Goal: Book appointment/travel/reservation

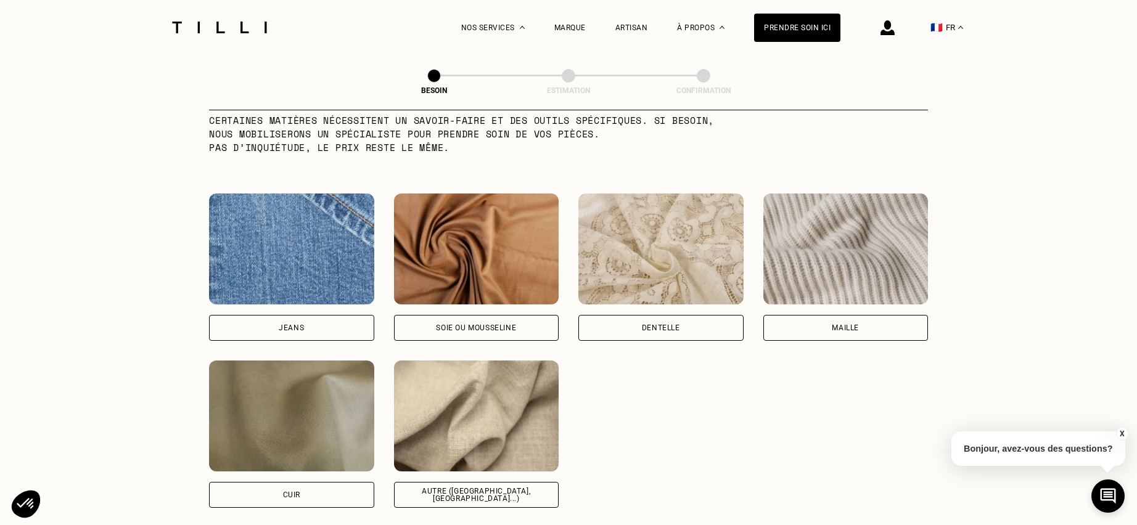
scroll to position [1259, 0]
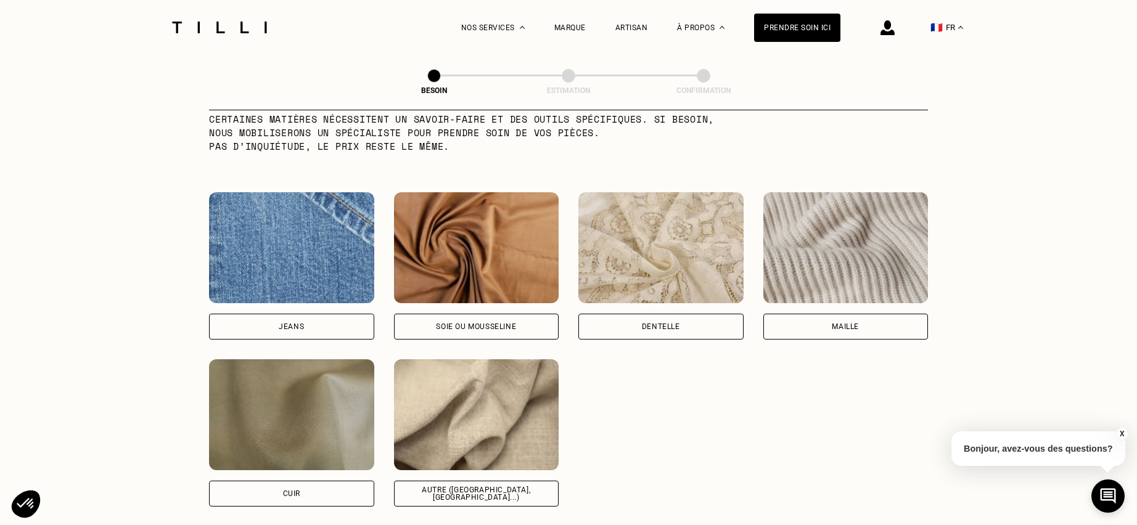
click at [469, 257] on img at bounding box center [476, 247] width 165 height 111
select select "FR"
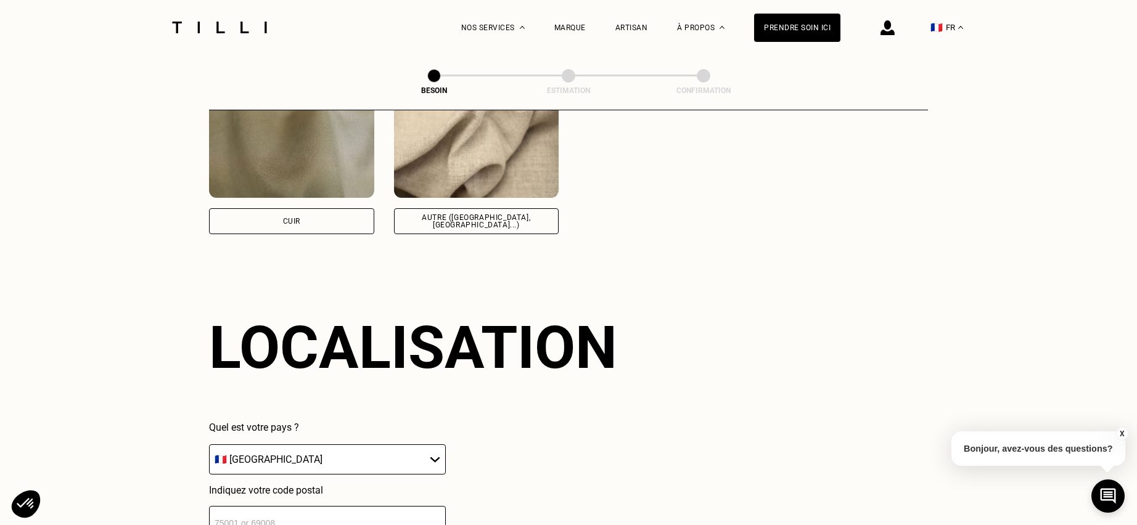
scroll to position [1658, 0]
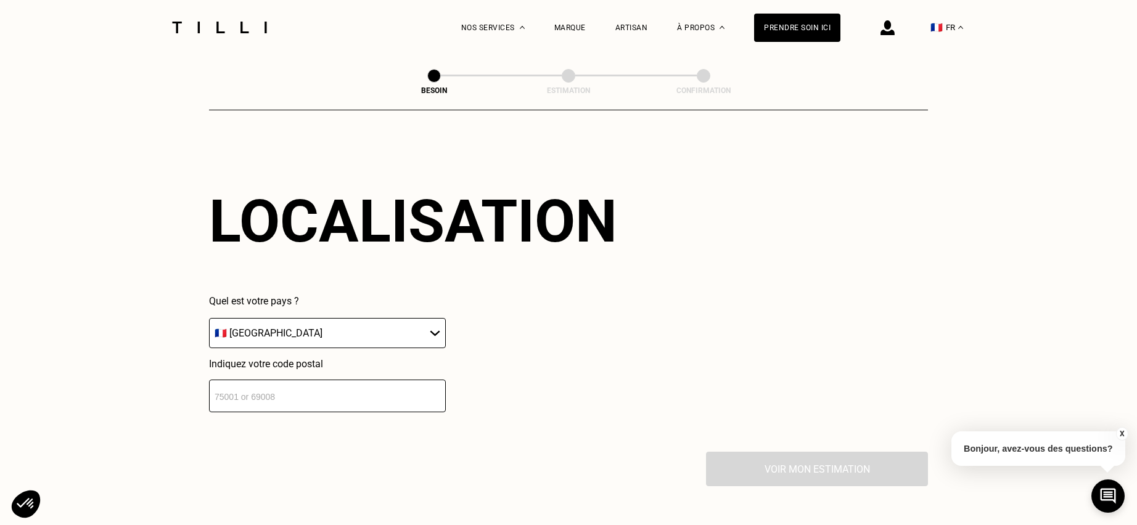
click at [348, 328] on select "🇩🇪 [GEOGRAPHIC_DATA] 🇦🇹 [GEOGRAPHIC_DATA] 🇧🇪 [GEOGRAPHIC_DATA] 🇧🇬 Bulgarie 🇨🇾 C…" at bounding box center [327, 333] width 237 height 30
drag, startPoint x: 348, startPoint y: 328, endPoint x: 345, endPoint y: 336, distance: 9.4
click at [348, 328] on select "🇩🇪 [GEOGRAPHIC_DATA] 🇦🇹 [GEOGRAPHIC_DATA] 🇧🇪 [GEOGRAPHIC_DATA] 🇧🇬 Bulgarie 🇨🇾 C…" at bounding box center [327, 333] width 237 height 30
click at [324, 380] on input "number" at bounding box center [327, 396] width 237 height 33
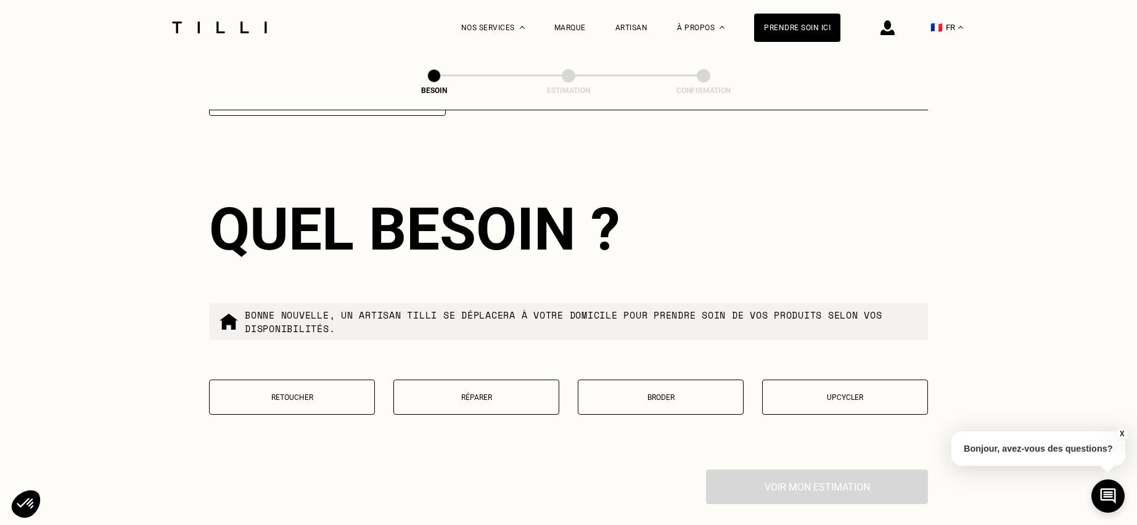
scroll to position [1965, 0]
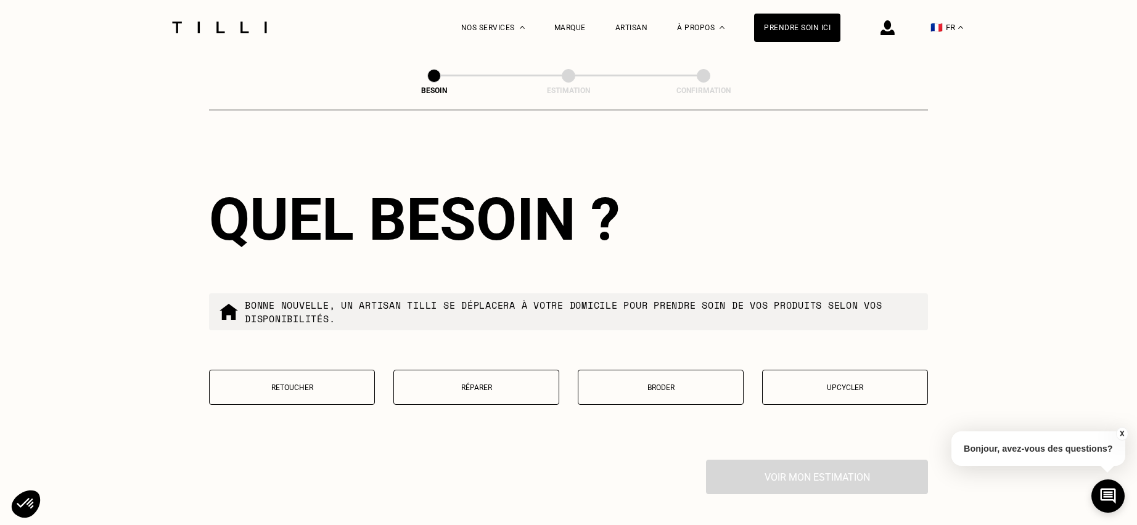
type input "78210"
click at [289, 391] on button "Retoucher" at bounding box center [292, 387] width 166 height 35
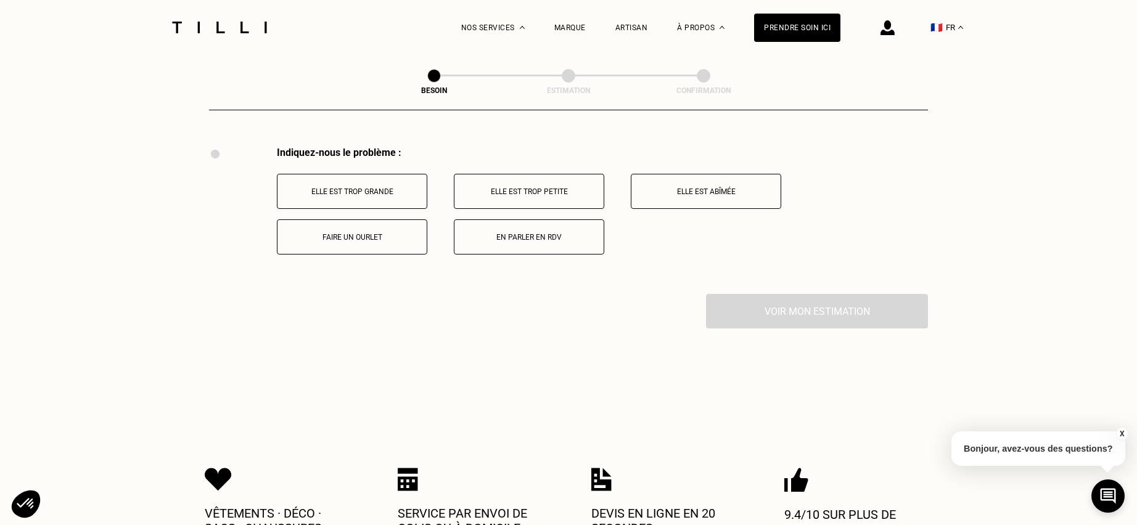
scroll to position [2281, 0]
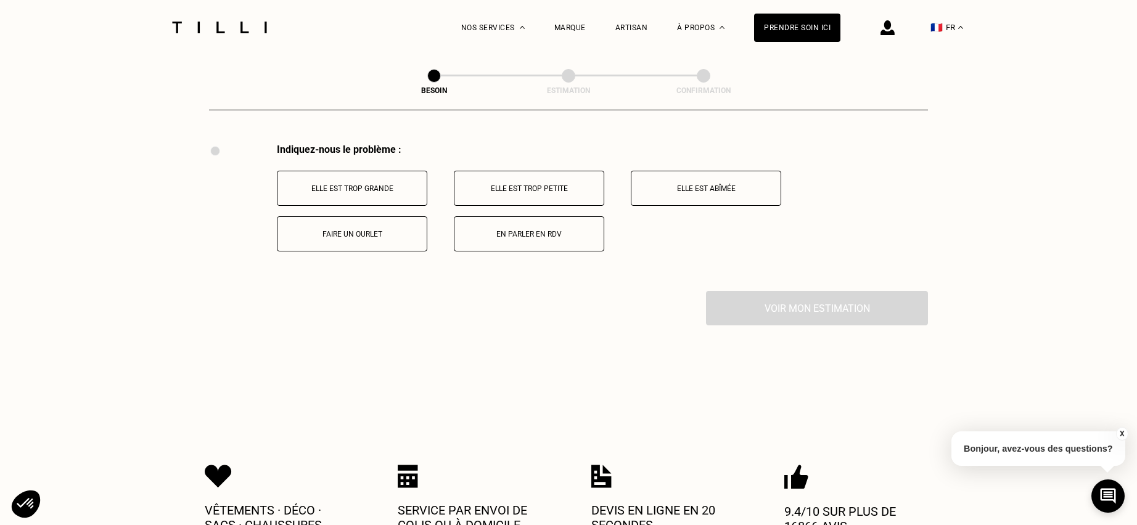
click at [347, 192] on button "Elle est trop grande" at bounding box center [352, 188] width 150 height 35
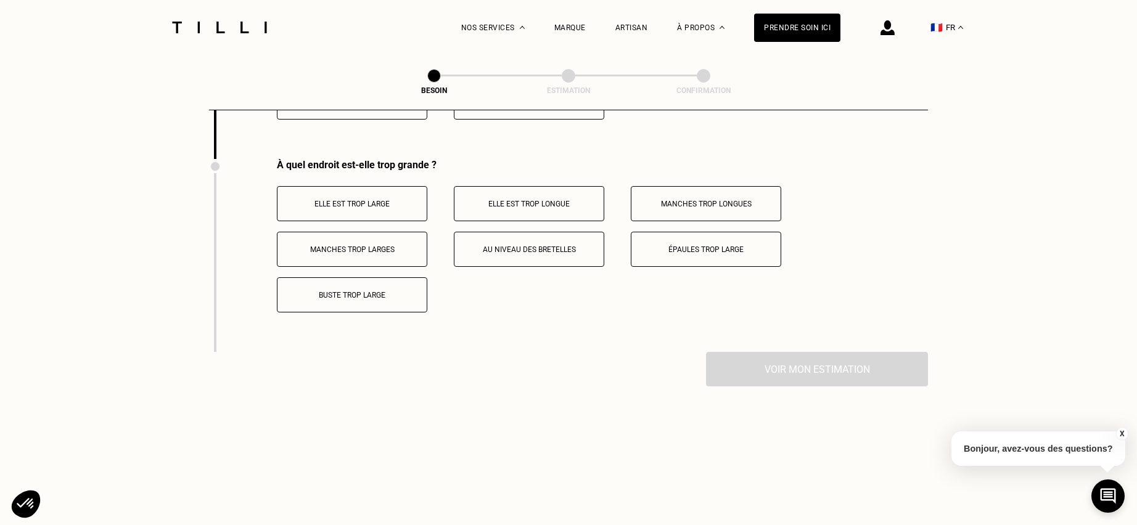
scroll to position [2429, 0]
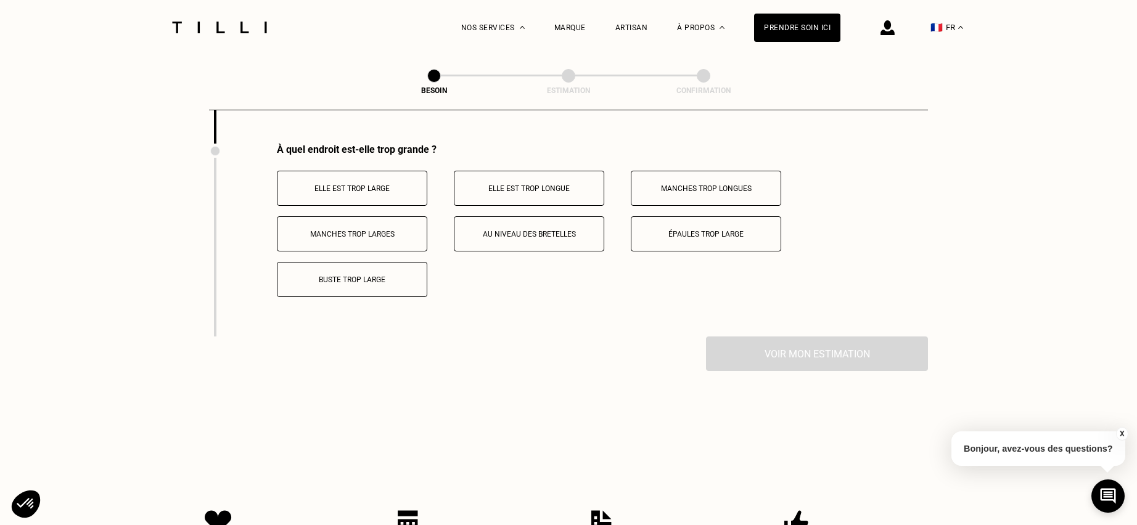
click at [537, 176] on button "Elle est trop longue" at bounding box center [529, 188] width 150 height 35
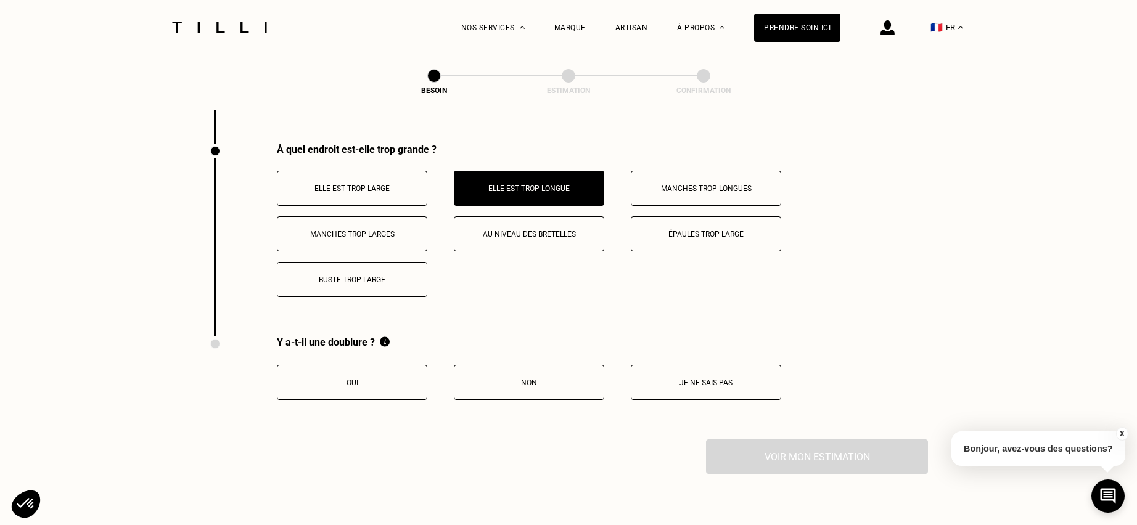
click at [722, 184] on p "Manches trop longues" at bounding box center [706, 188] width 137 height 9
click at [691, 379] on p "Je ne sais pas" at bounding box center [706, 383] width 137 height 9
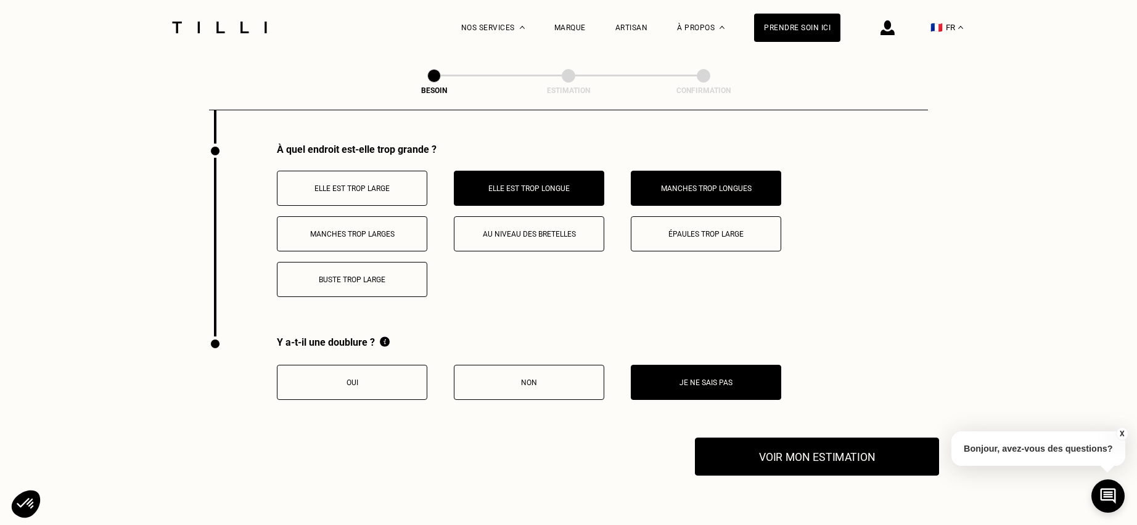
click at [857, 455] on button "Voir mon estimation" at bounding box center [817, 457] width 244 height 38
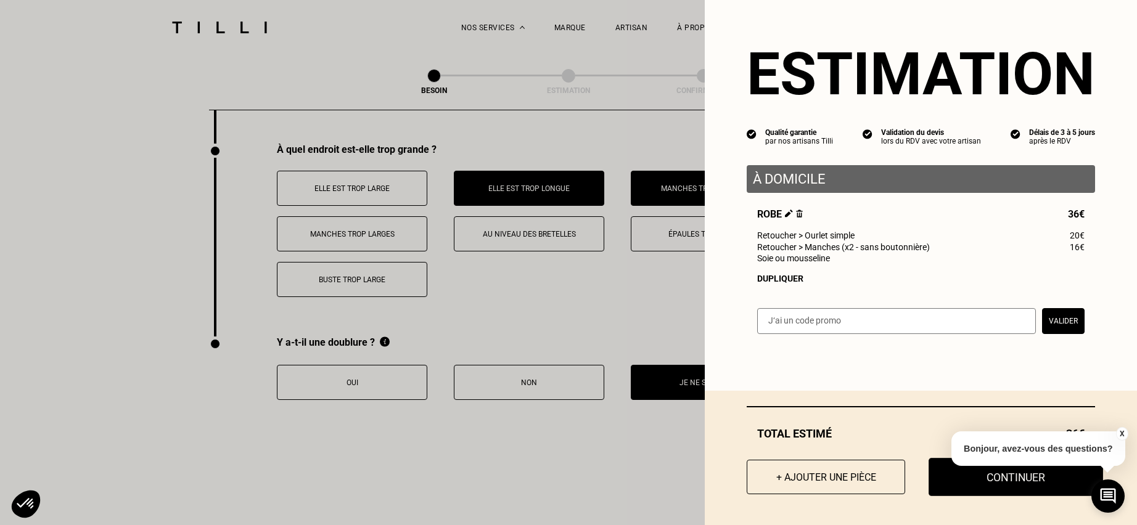
click at [992, 478] on button "Continuer" at bounding box center [1016, 477] width 175 height 38
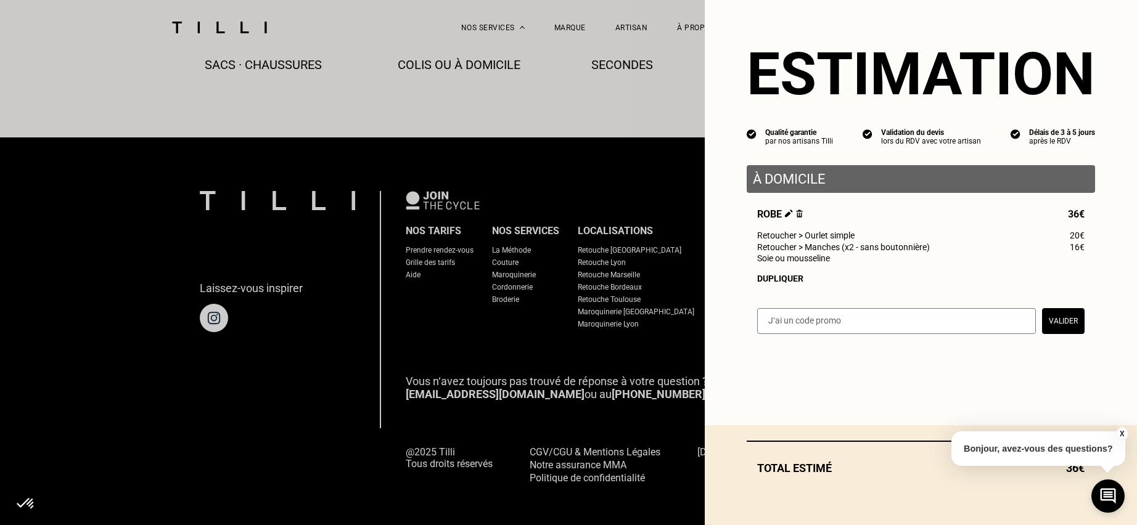
select select "FR"
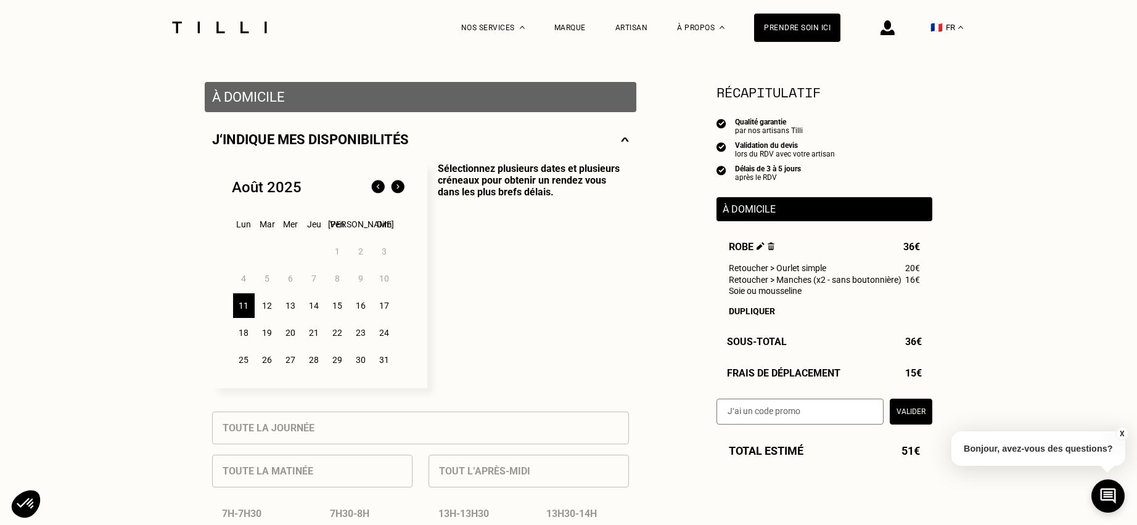
scroll to position [247, 0]
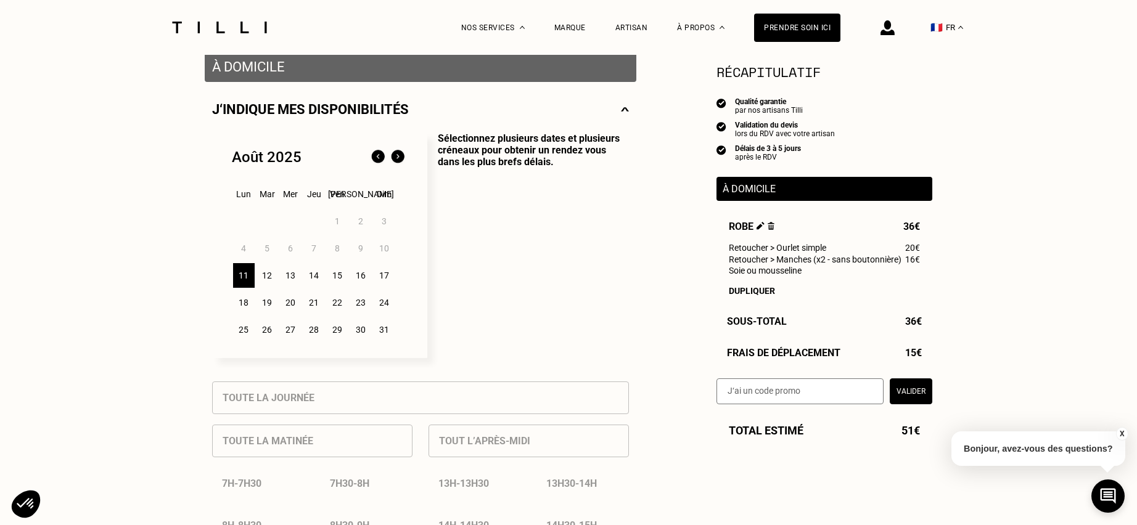
click at [363, 280] on div "16" at bounding box center [361, 275] width 22 height 25
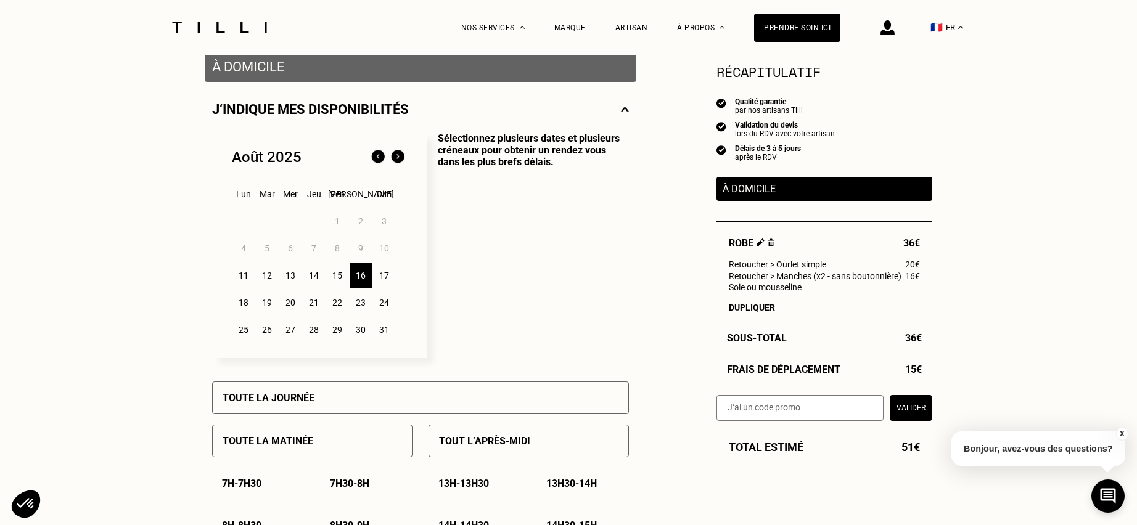
click at [311, 286] on div "14" at bounding box center [314, 275] width 22 height 25
click at [360, 280] on div "16" at bounding box center [361, 275] width 22 height 25
click at [532, 225] on p "Sélectionnez plusieurs dates et plusieurs créneaux pour obtenir un rendez vous …" at bounding box center [528, 246] width 202 height 226
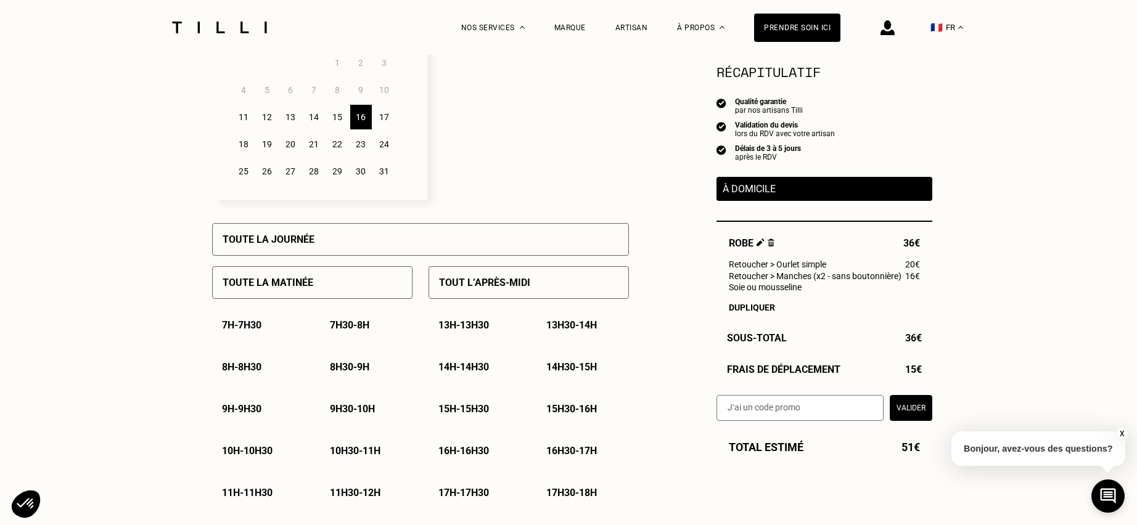
scroll to position [555, 0]
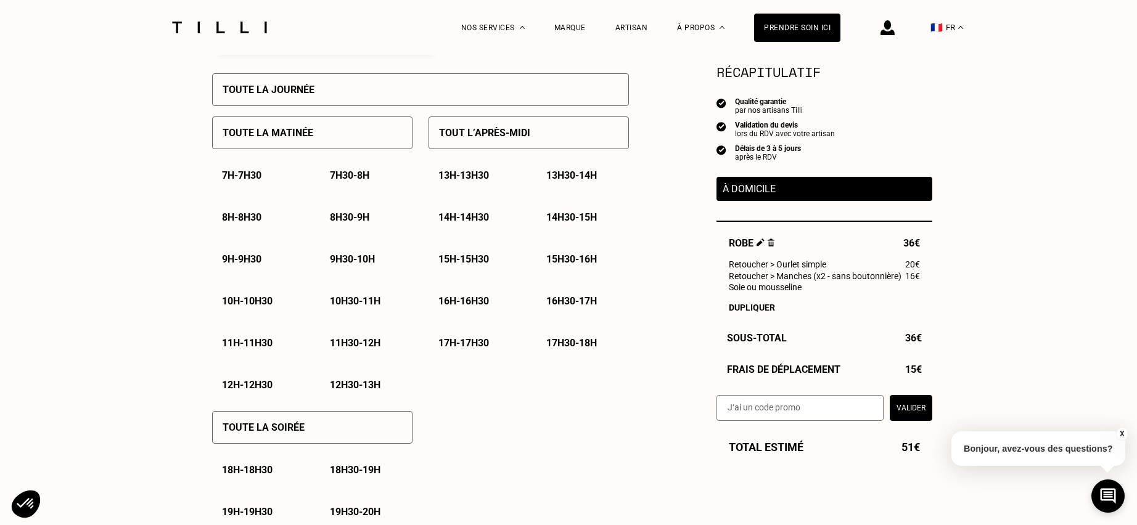
click at [249, 306] on p "10h - 10h30" at bounding box center [247, 301] width 51 height 12
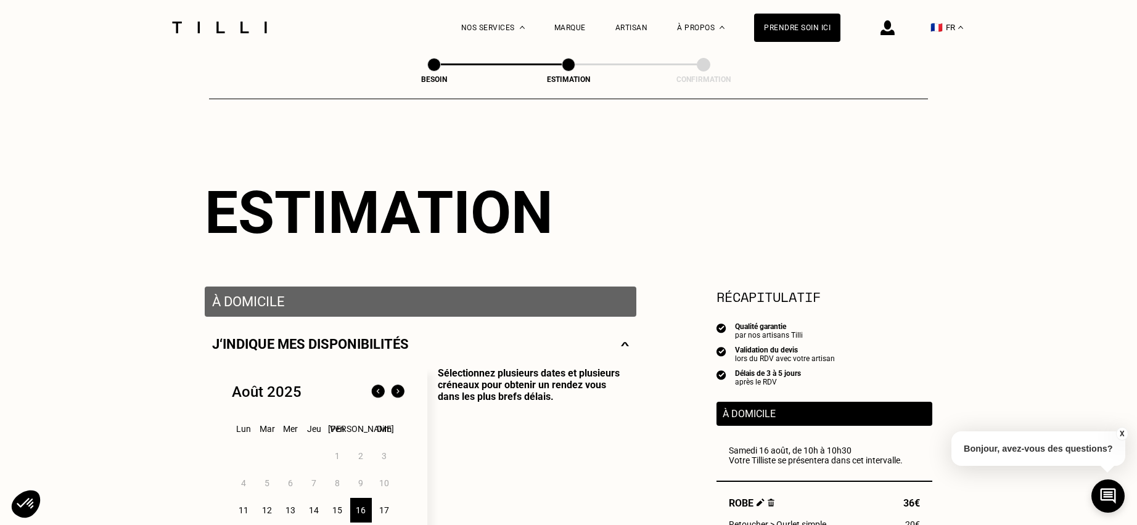
scroll to position [0, 0]
